Goal: Task Accomplishment & Management: Manage account settings

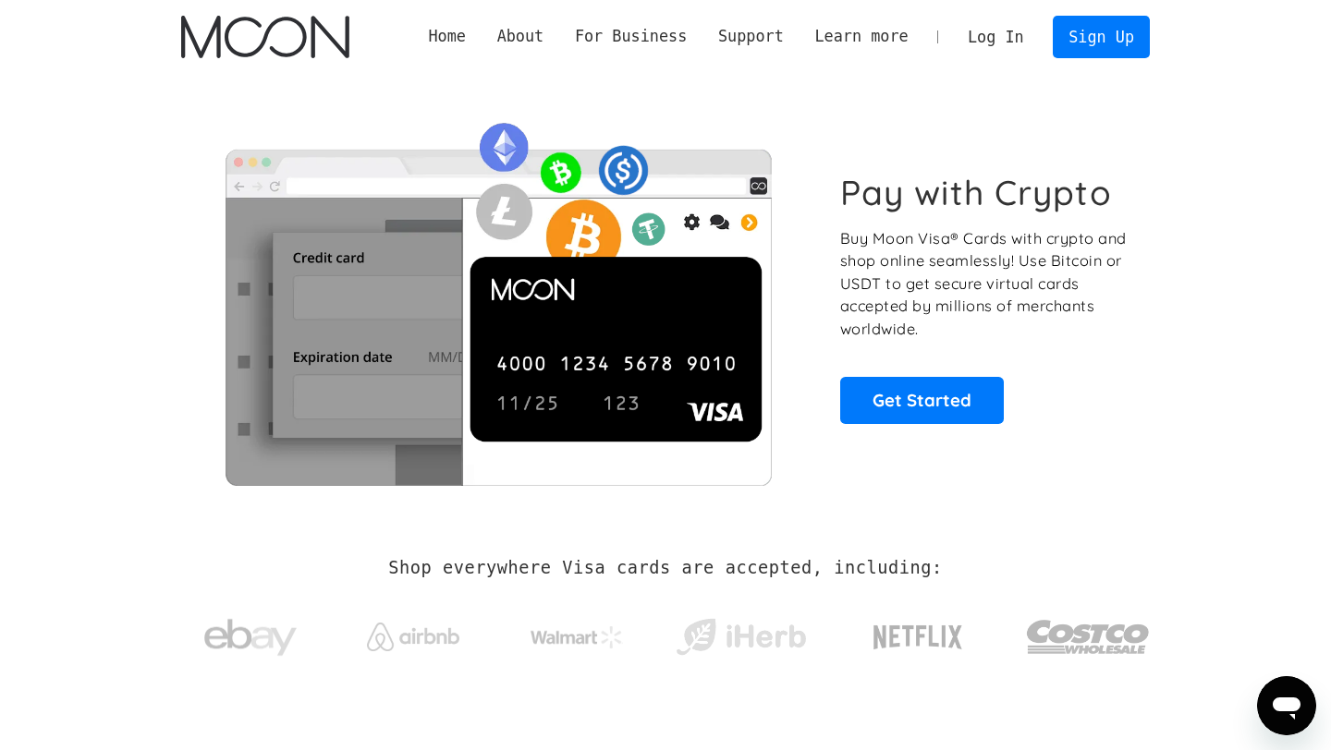
click at [1011, 37] on link "Log In" at bounding box center [995, 37] width 87 height 41
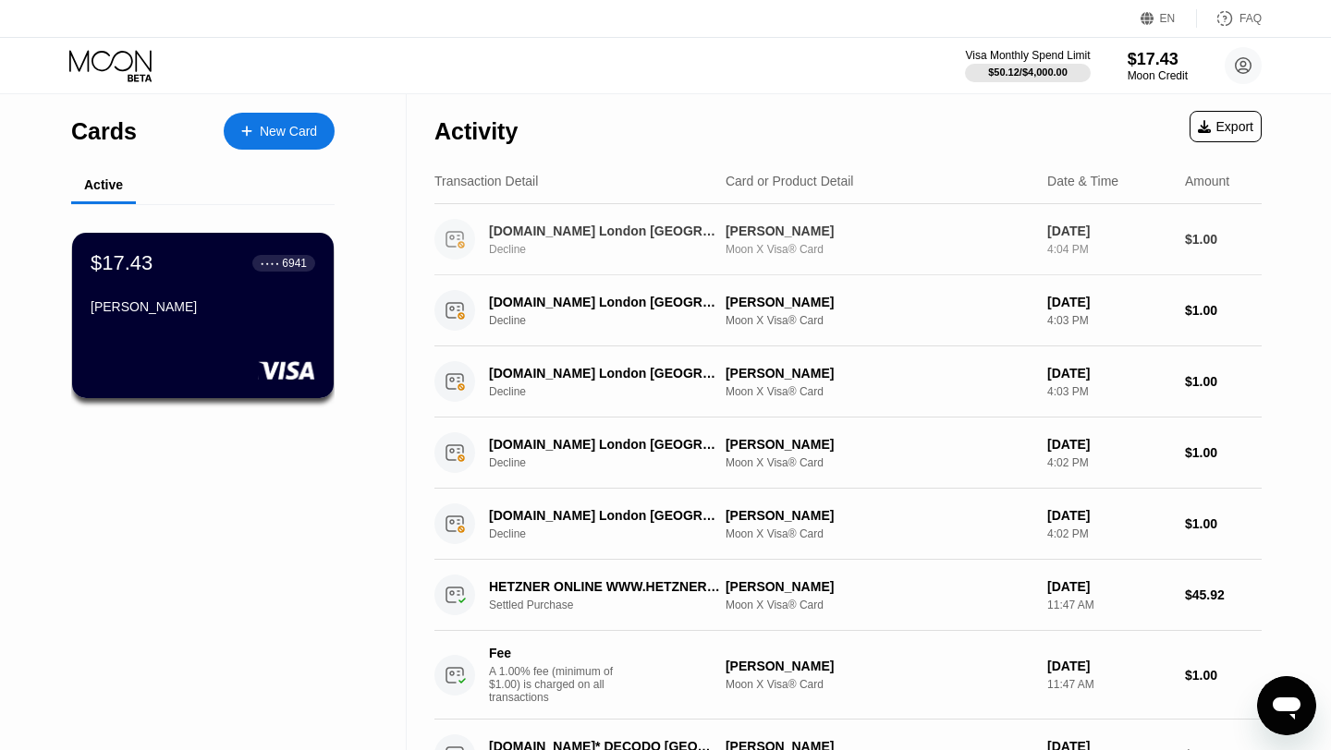
click at [592, 230] on div "[DOMAIN_NAME] London [GEOGRAPHIC_DATA]" at bounding box center [604, 231] width 231 height 15
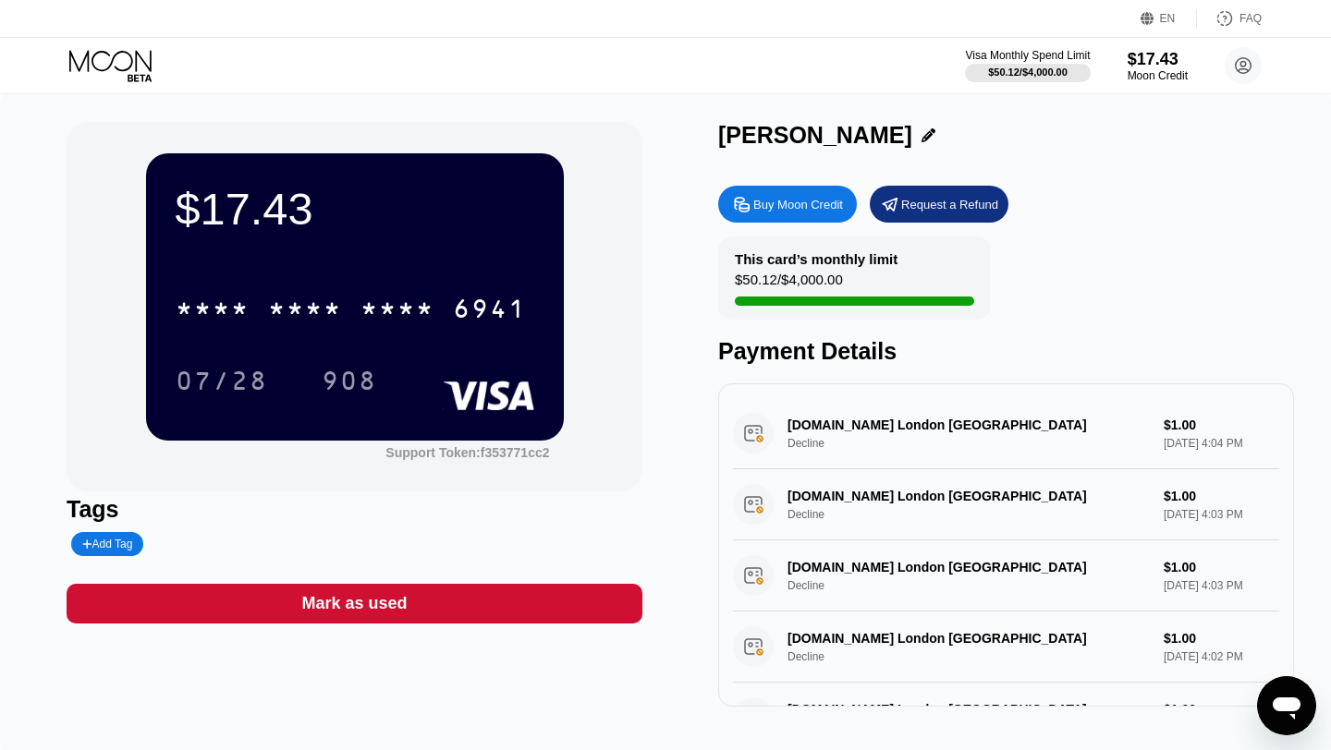
scroll to position [3, 0]
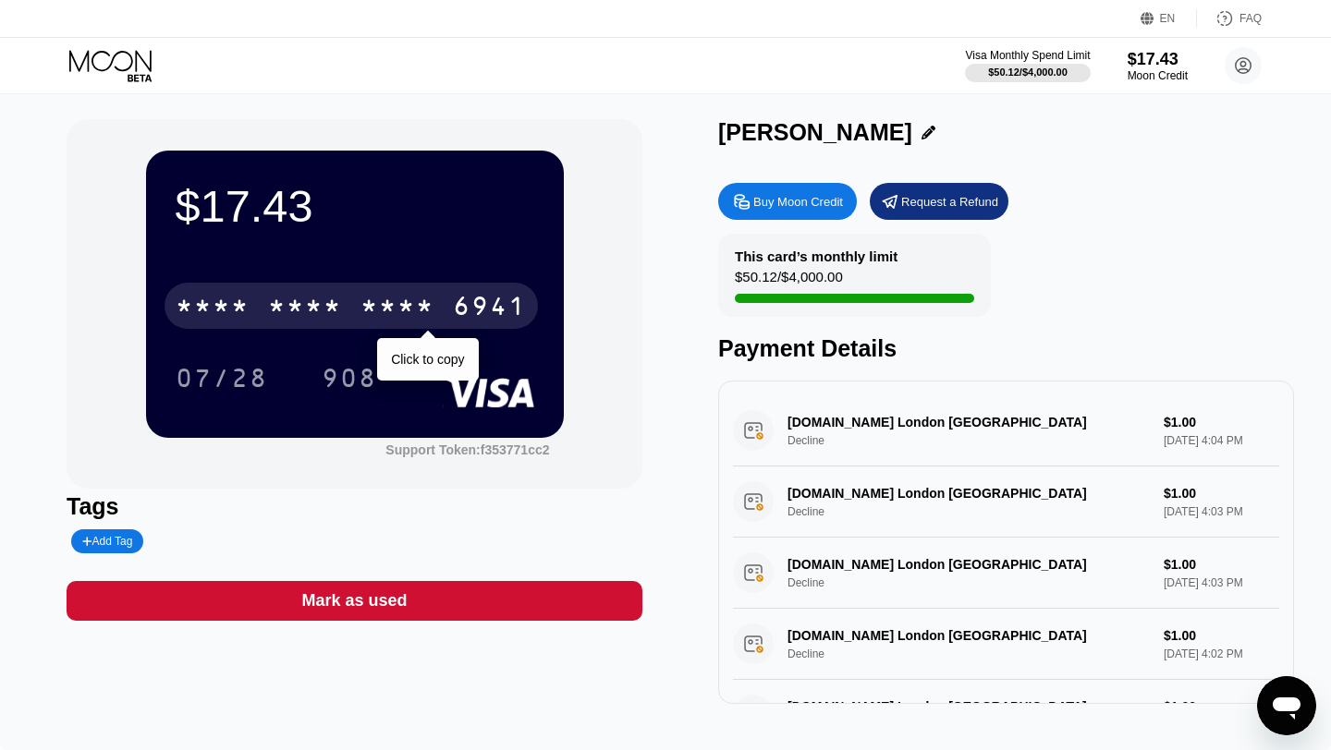
click at [385, 310] on div "* * * *" at bounding box center [397, 309] width 74 height 30
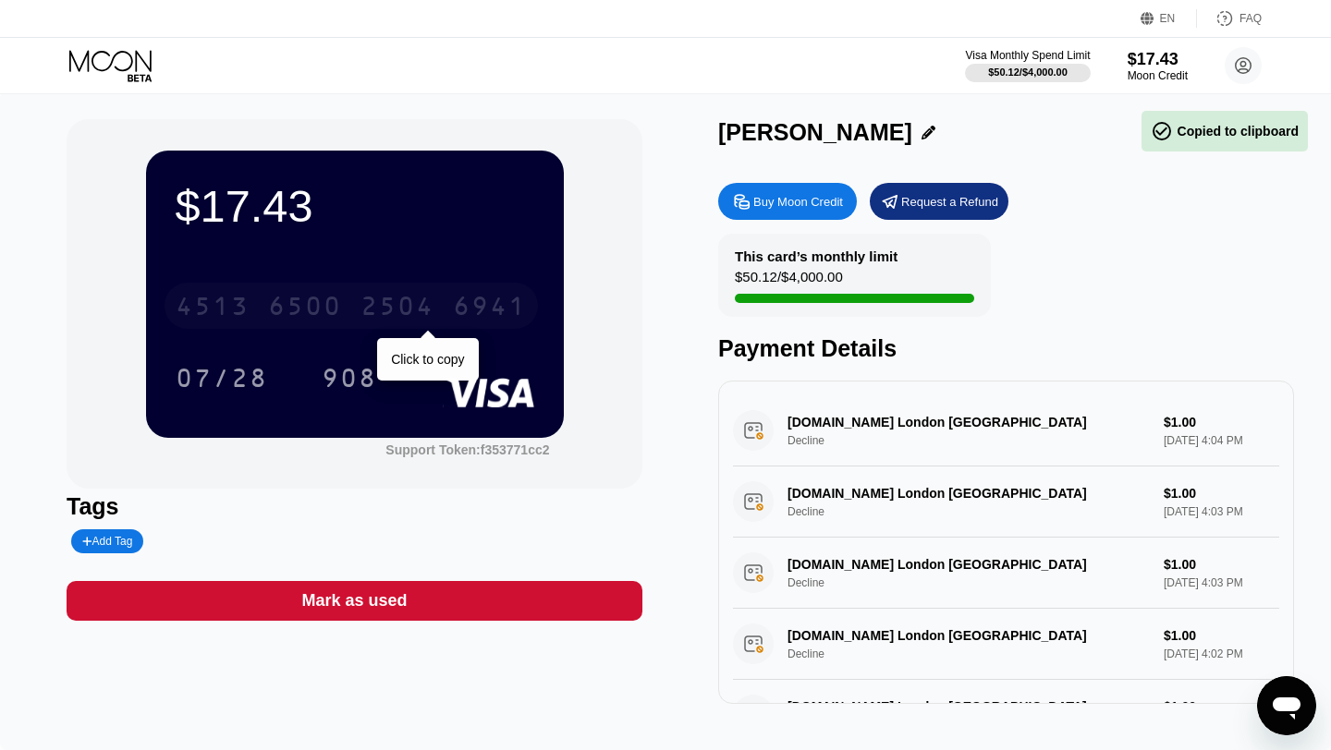
click at [385, 310] on div "2504" at bounding box center [397, 309] width 74 height 30
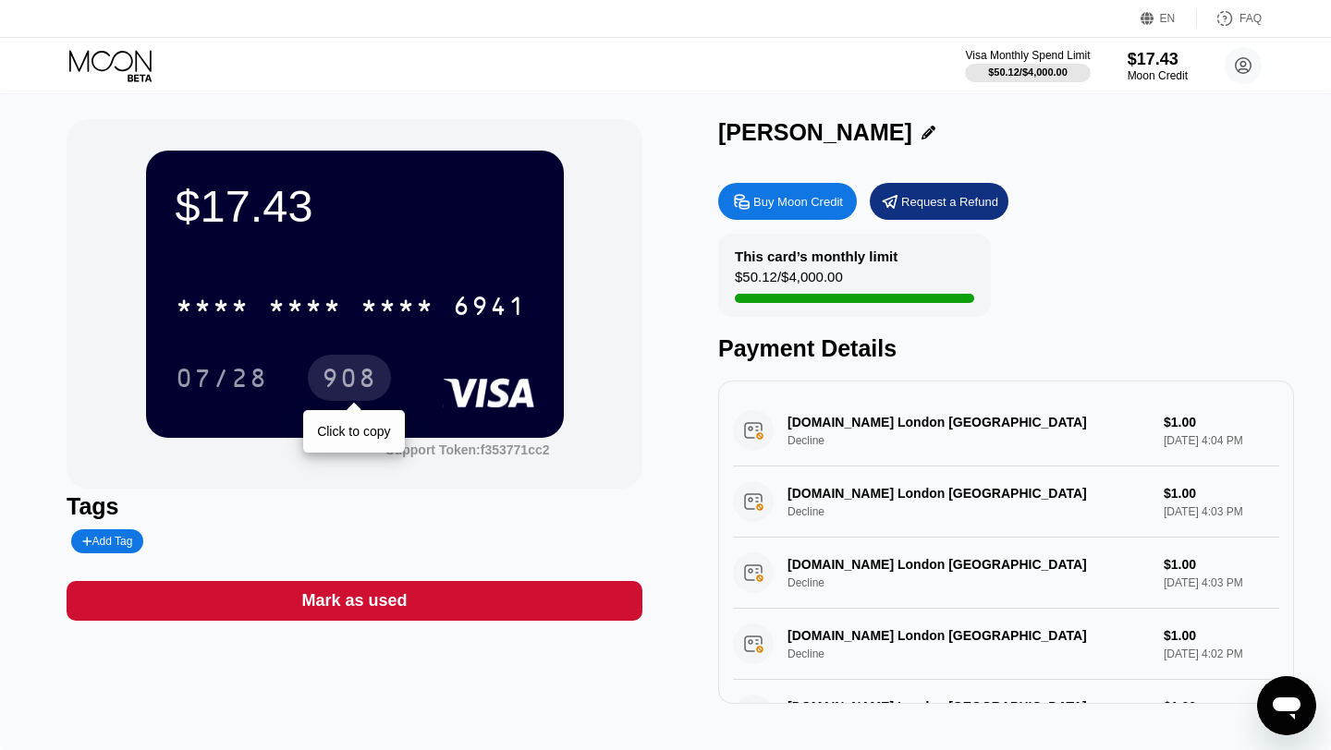
click at [355, 383] on div "908" at bounding box center [349, 381] width 55 height 30
click at [119, 61] on icon at bounding box center [112, 66] width 86 height 32
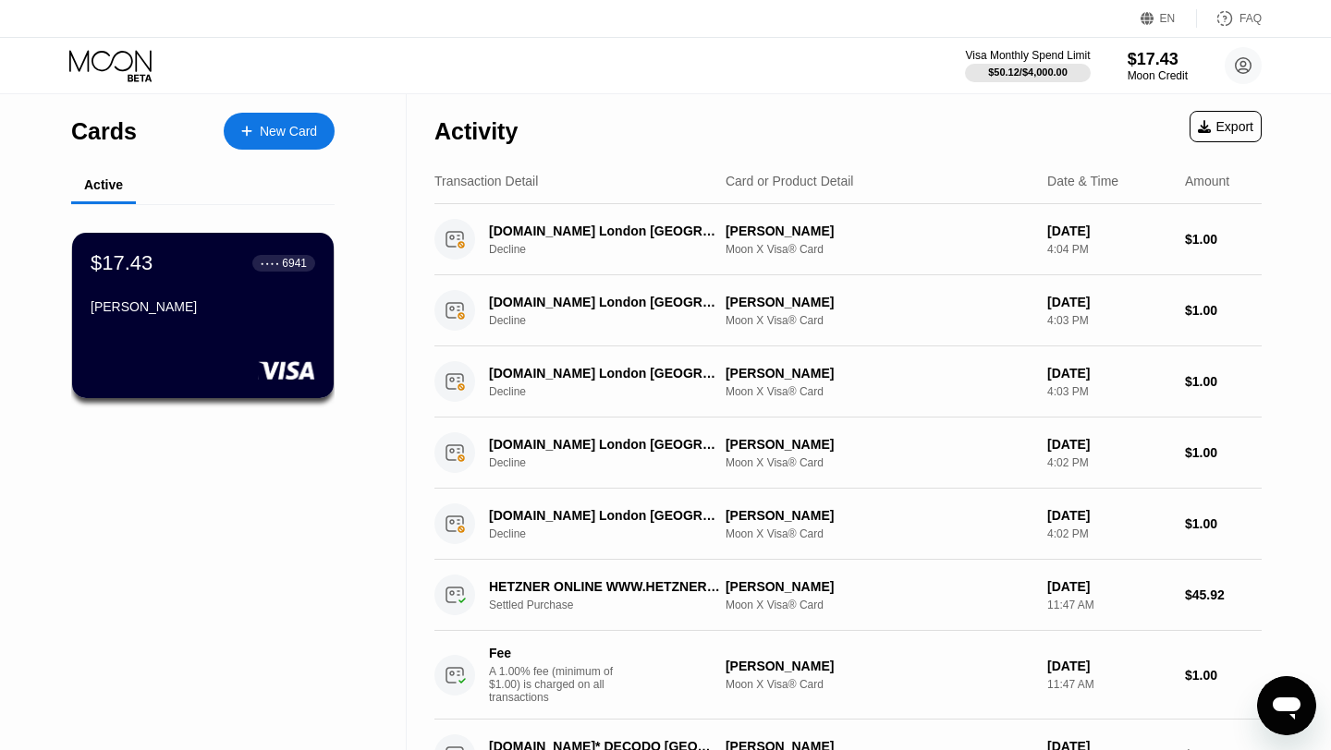
click at [119, 61] on icon at bounding box center [112, 66] width 86 height 32
